Goal: Task Accomplishment & Management: Manage account settings

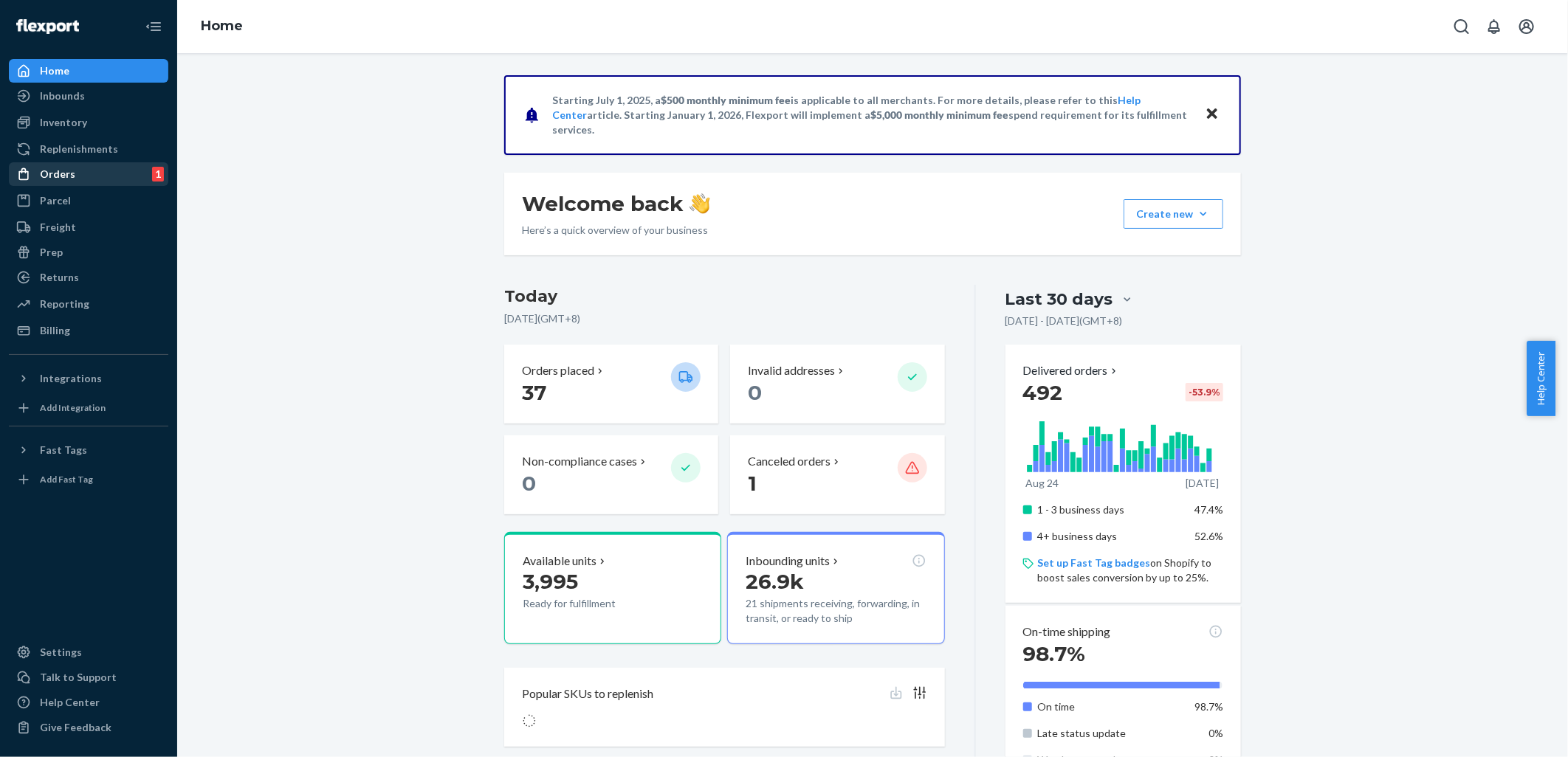
click at [120, 166] on div "Orders 1" at bounding box center [89, 174] width 156 height 21
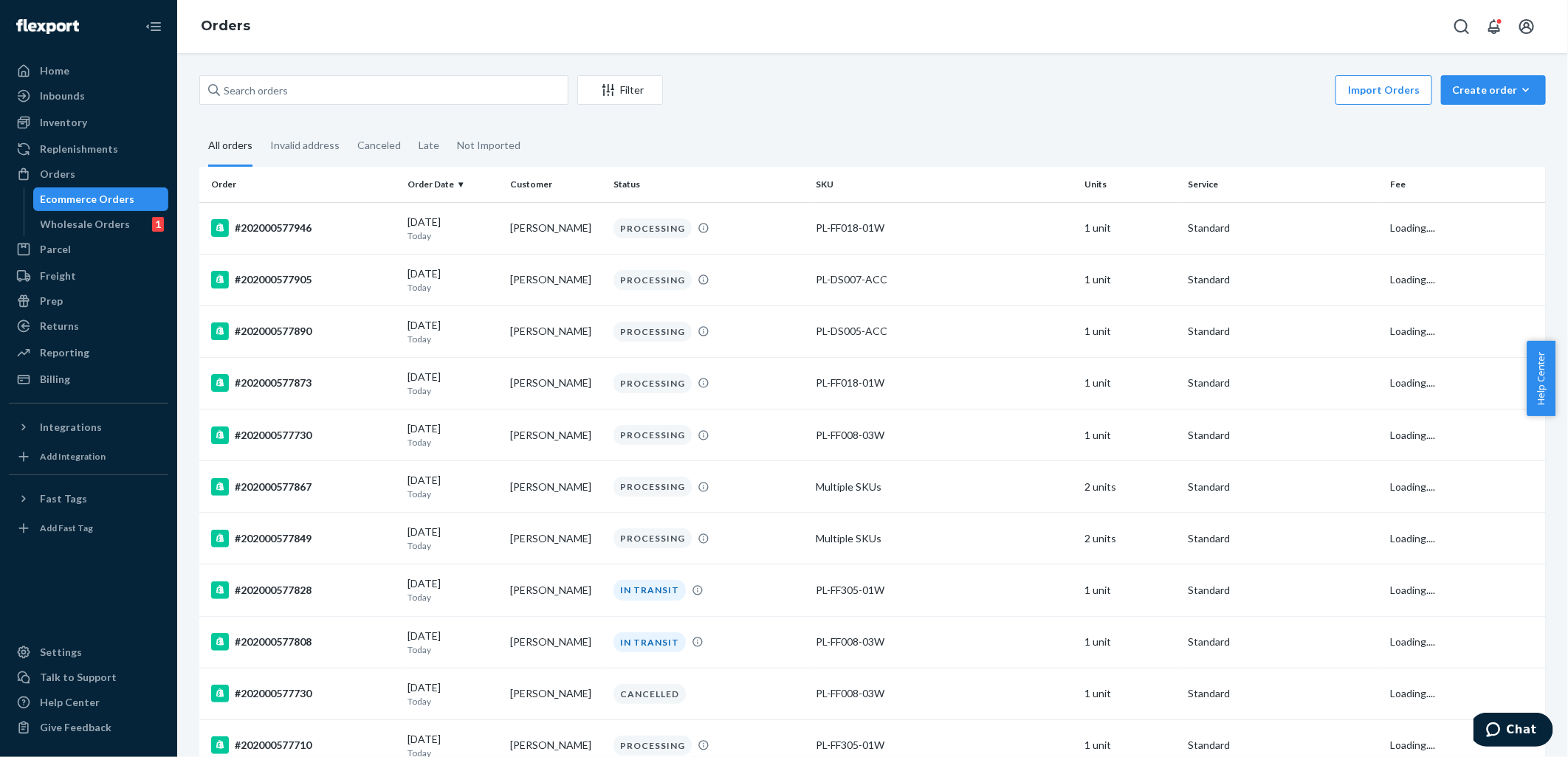
click at [91, 191] on div "Ecommerce Orders" at bounding box center [88, 198] width 94 height 14
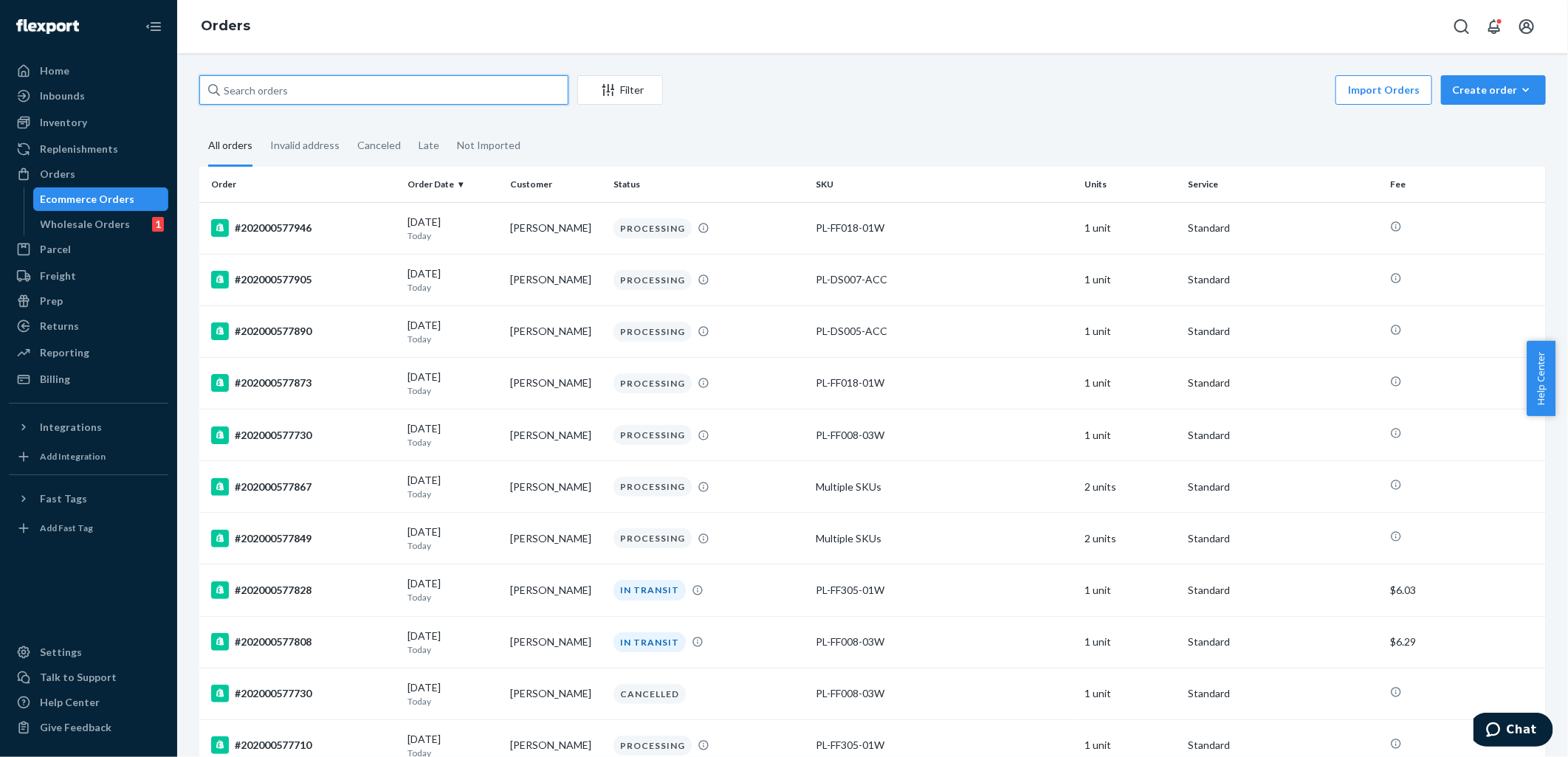
click at [341, 93] on input "text" at bounding box center [383, 90] width 369 height 30
paste input "#202000577485 Complete"
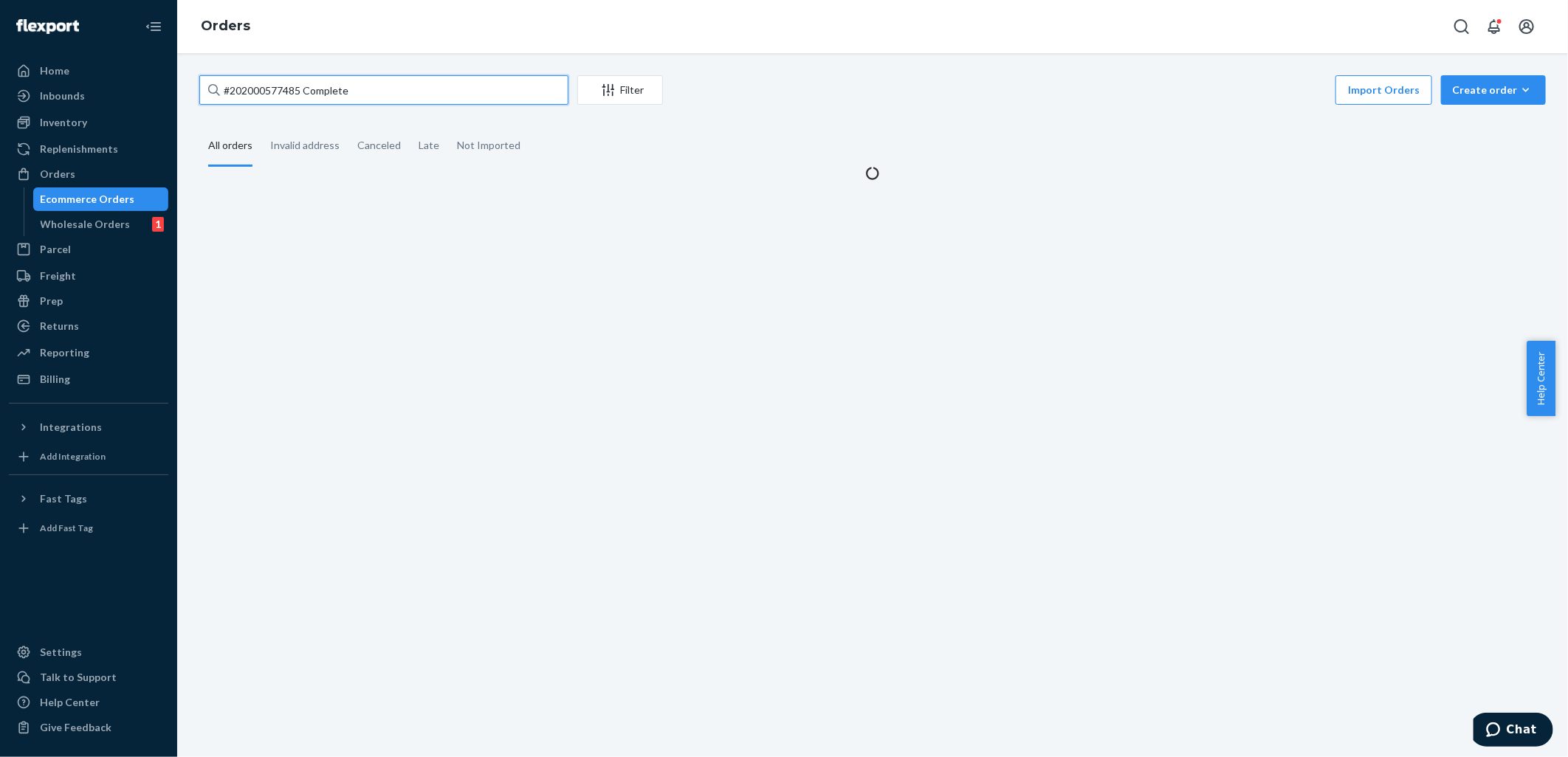
click at [337, 89] on input "#202000577485 Complete" at bounding box center [383, 90] width 369 height 30
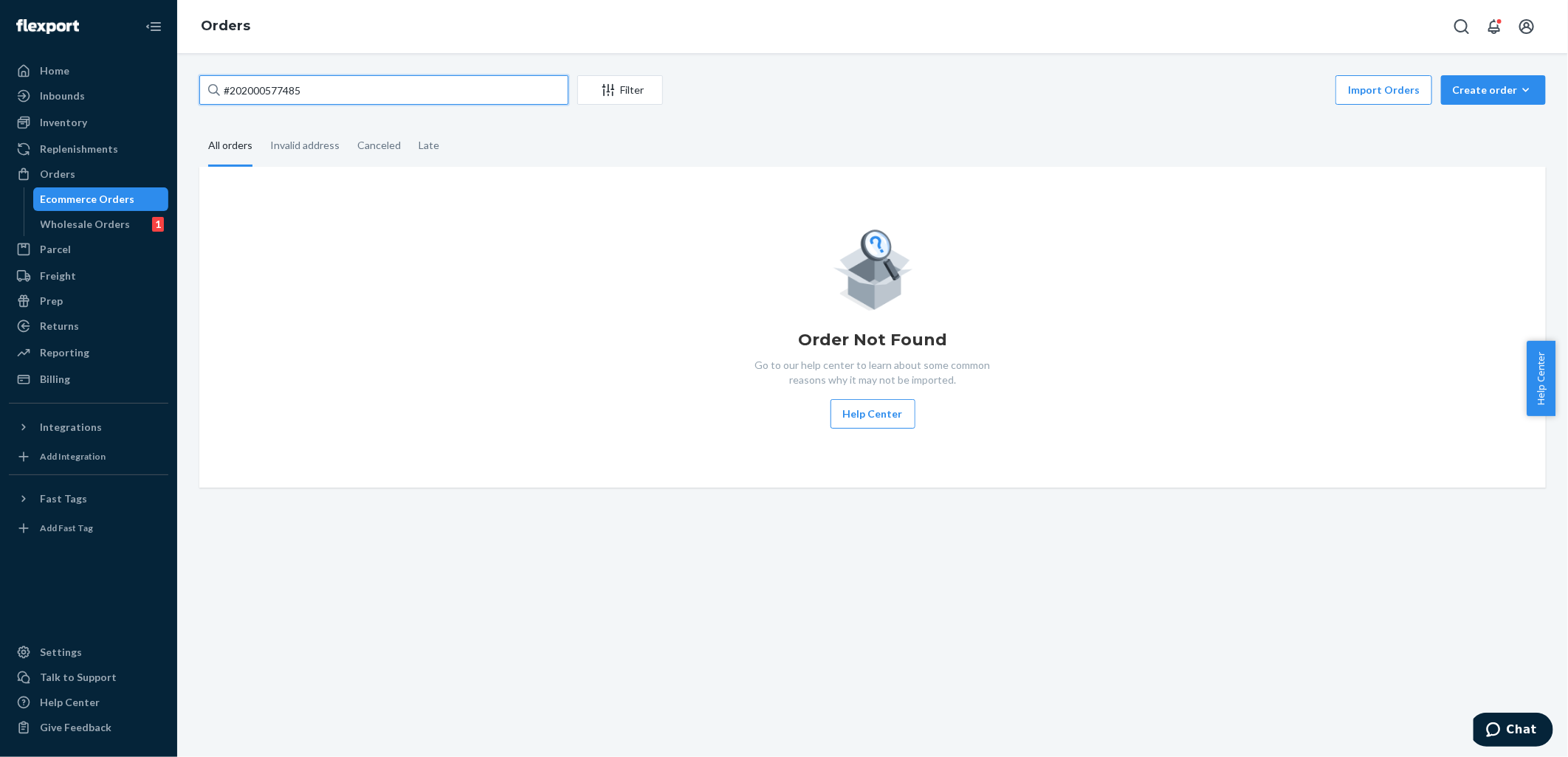
click at [432, 82] on input "#202000577485" at bounding box center [383, 90] width 369 height 30
click at [231, 90] on input "#202000577485" at bounding box center [383, 90] width 369 height 30
click at [408, 86] on input "202000577485" at bounding box center [383, 90] width 369 height 30
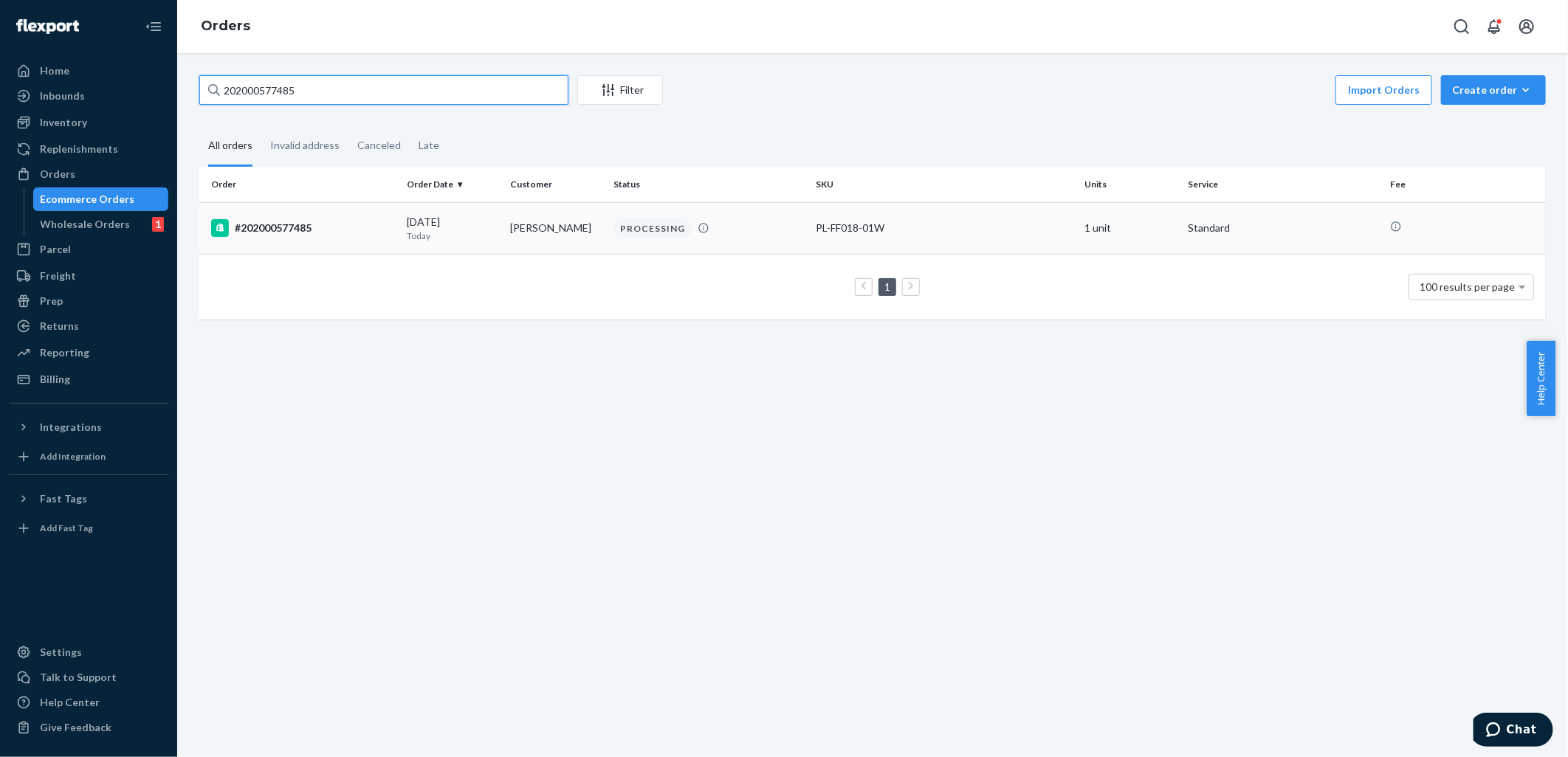
type input "202000577485"
click at [352, 233] on div "#202000577485" at bounding box center [304, 228] width 185 height 18
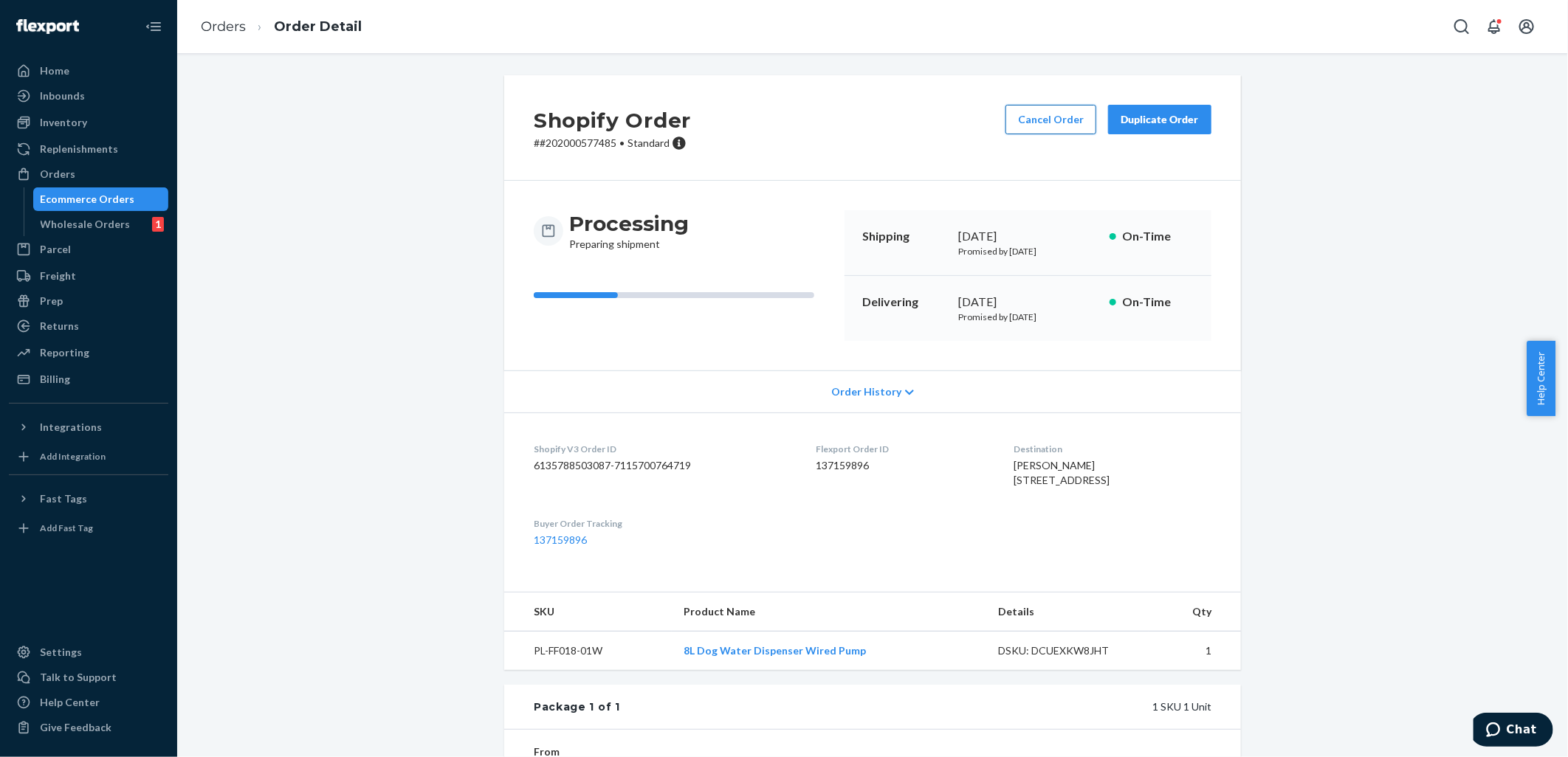
click at [1046, 116] on button "Cancel Order" at bounding box center [1050, 119] width 90 height 30
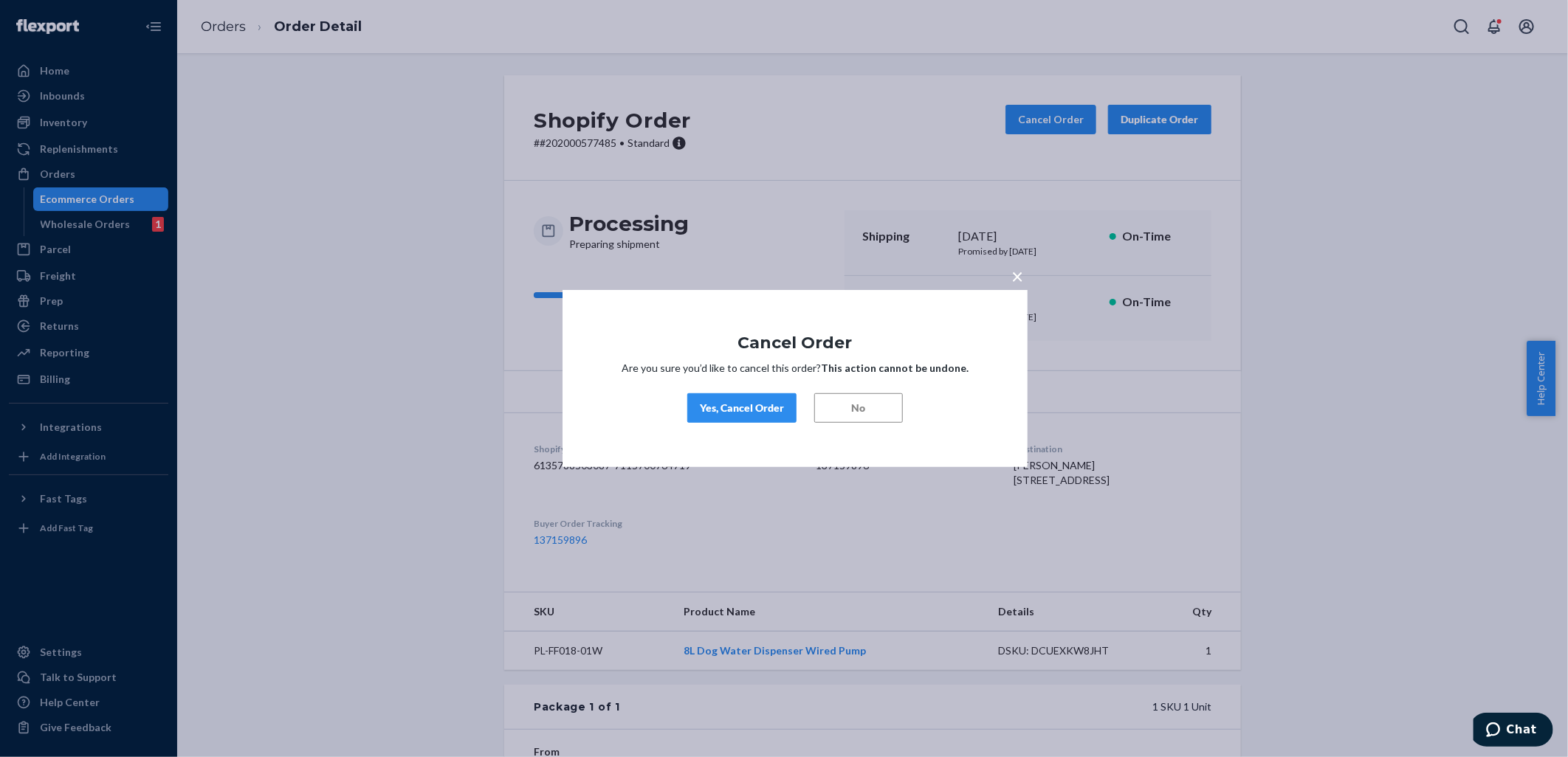
click at [760, 414] on div "Yes, Cancel Order" at bounding box center [742, 408] width 84 height 14
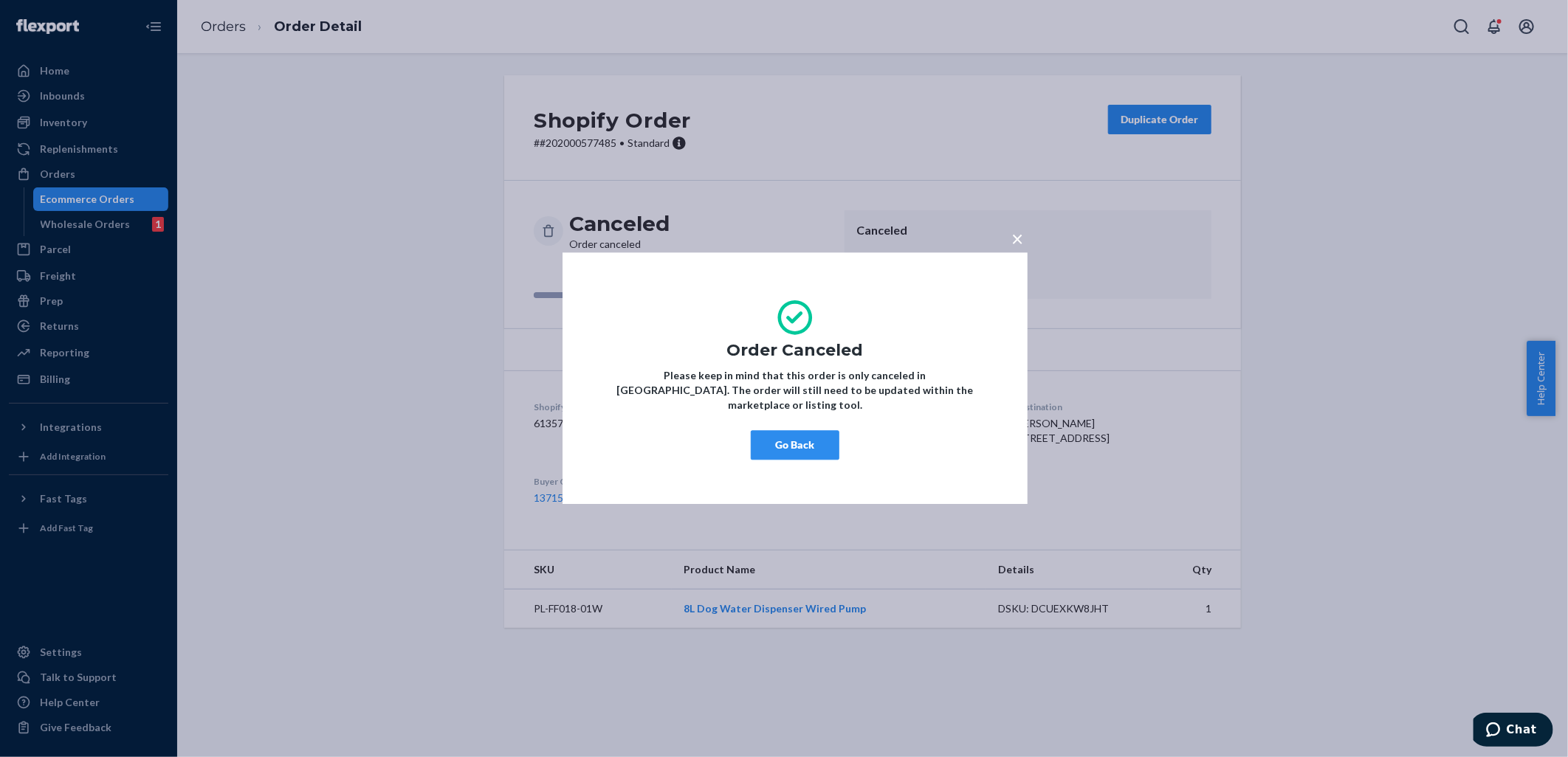
click at [784, 440] on button "Go Back" at bounding box center [794, 446] width 89 height 30
